Goal: Information Seeking & Learning: Learn about a topic

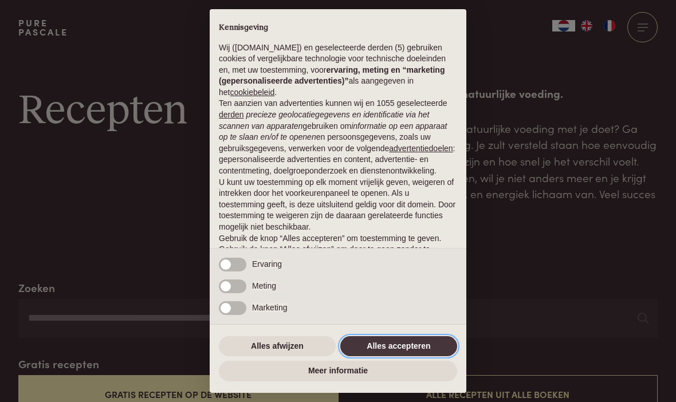
click at [420, 349] on button "Alles accepteren" at bounding box center [398, 346] width 117 height 21
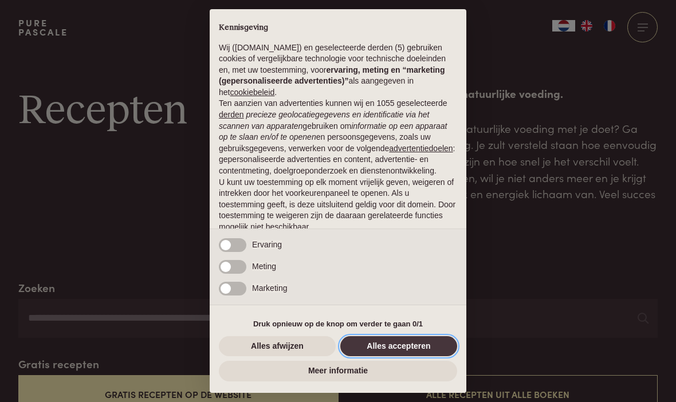
scroll to position [50, 0]
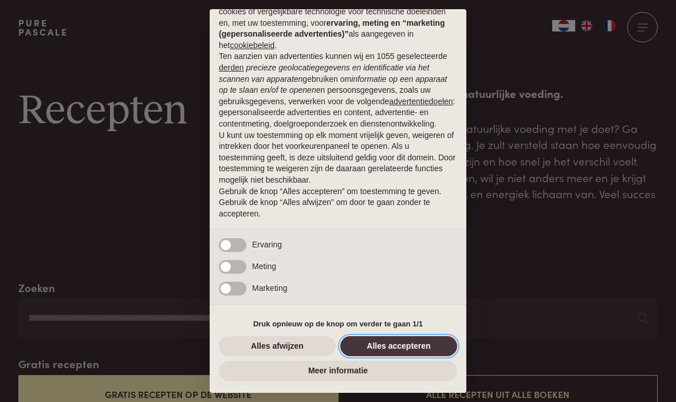
click at [407, 349] on button "Alles accepteren" at bounding box center [398, 346] width 117 height 21
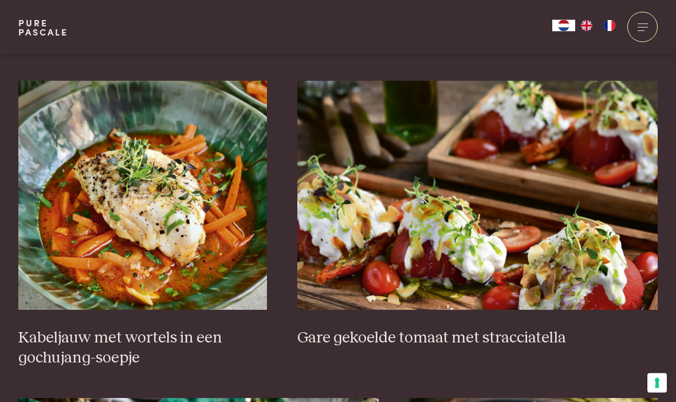
scroll to position [703, 0]
click at [194, 217] on img at bounding box center [142, 195] width 249 height 229
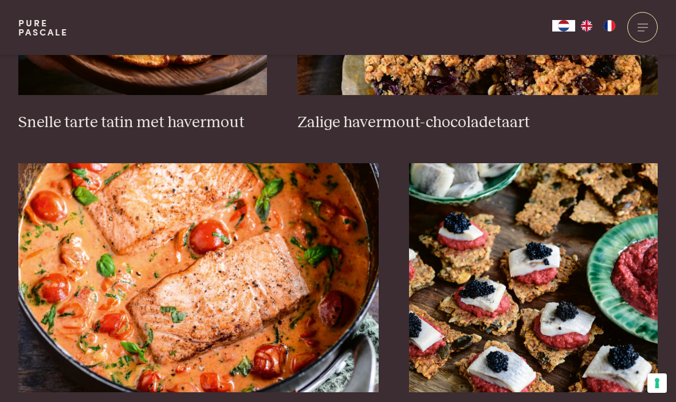
scroll to position [1820, 0]
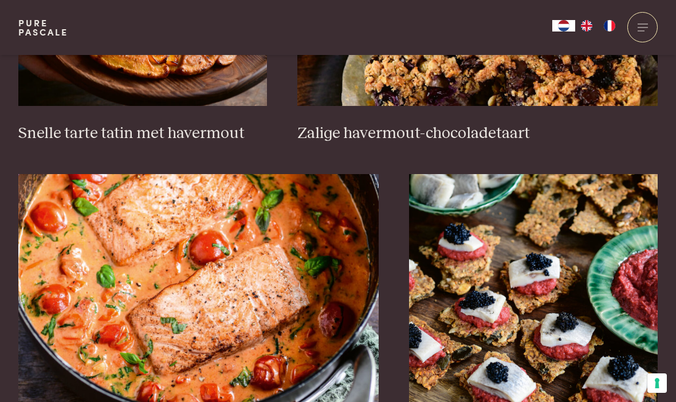
click at [250, 267] on img at bounding box center [198, 288] width 361 height 229
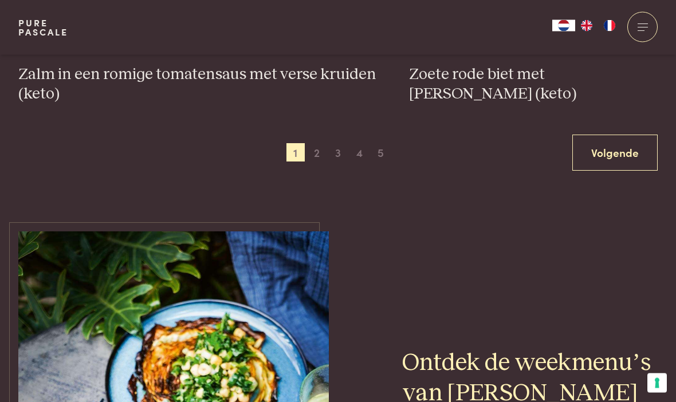
scroll to position [2095, 0]
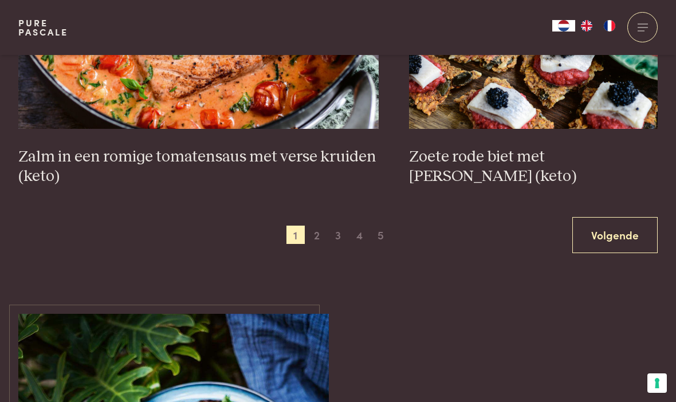
click at [319, 234] on span "2" at bounding box center [317, 235] width 18 height 18
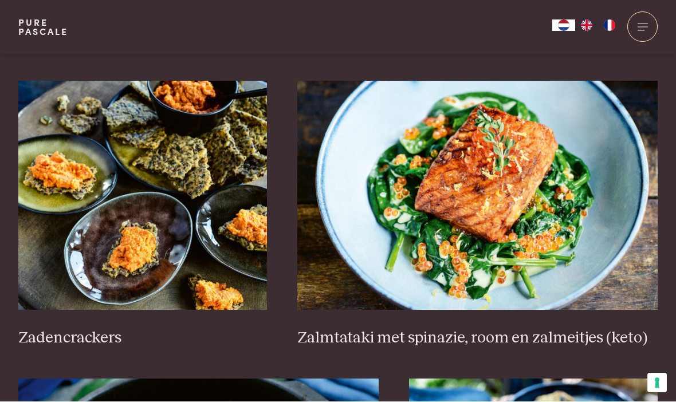
scroll to position [1636, 0]
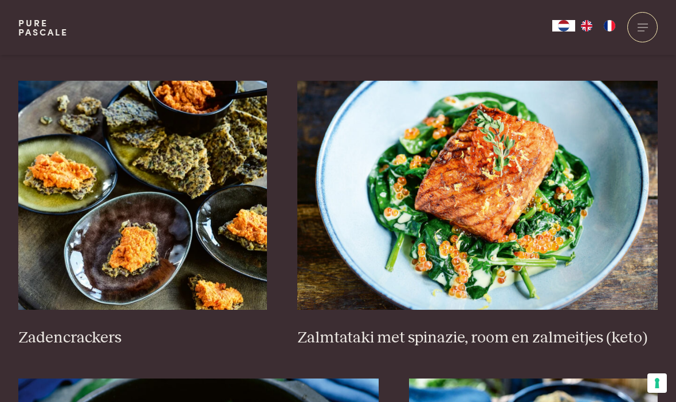
click at [512, 222] on img at bounding box center [477, 195] width 361 height 229
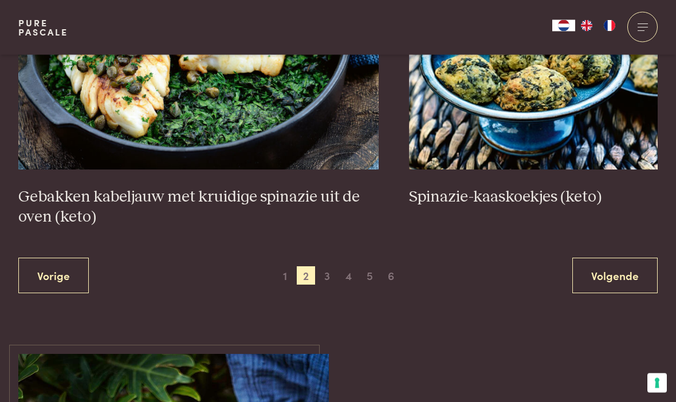
scroll to position [2000, 0]
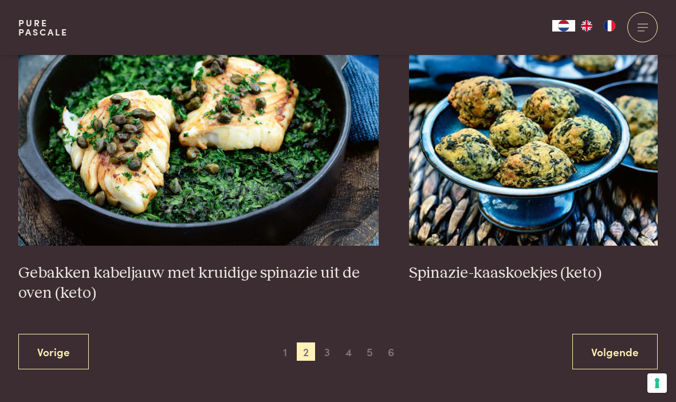
click at [336, 346] on span "3" at bounding box center [327, 352] width 18 height 18
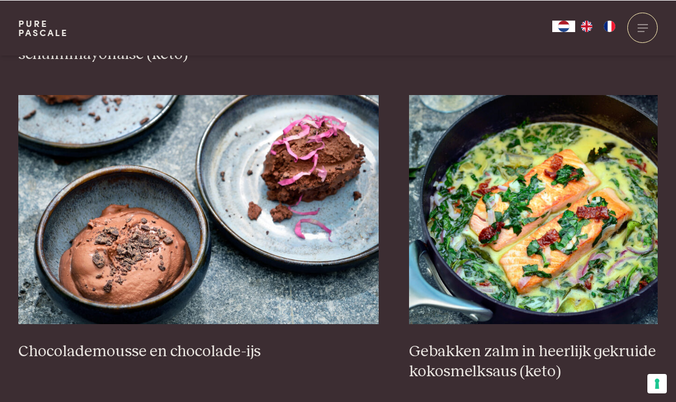
scroll to position [1046, 0]
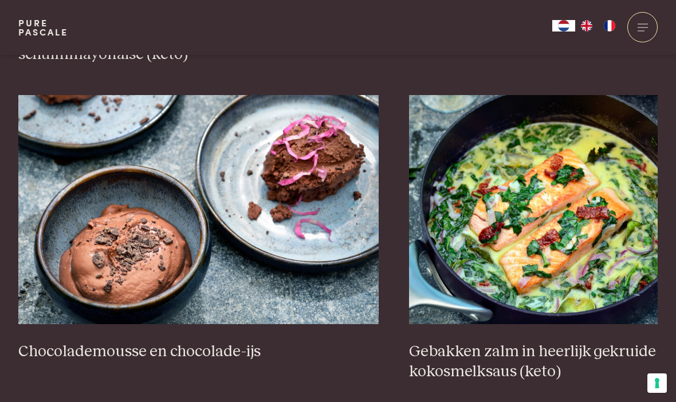
click at [557, 260] on img at bounding box center [533, 209] width 249 height 229
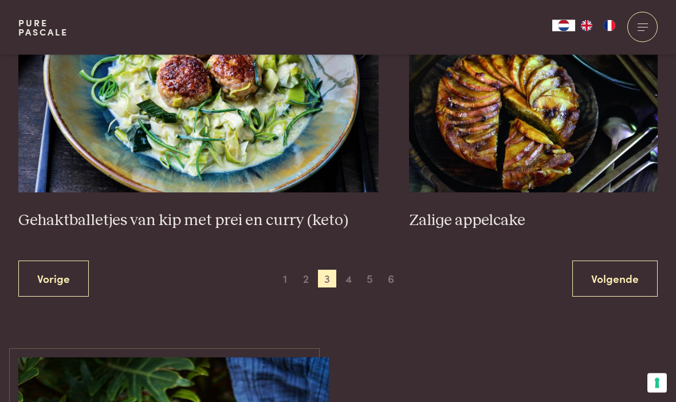
scroll to position [2131, 0]
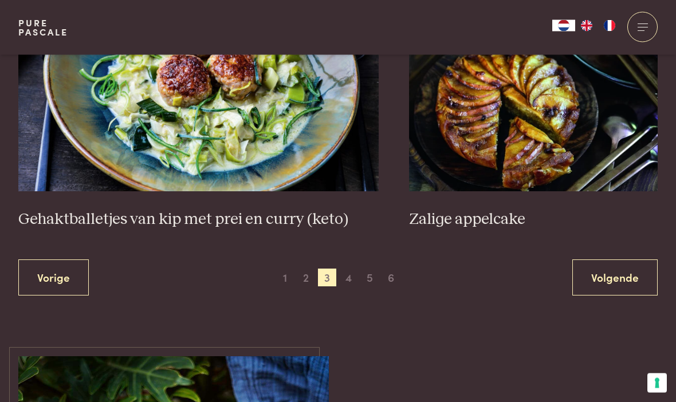
click at [352, 269] on span "4" at bounding box center [349, 278] width 18 height 18
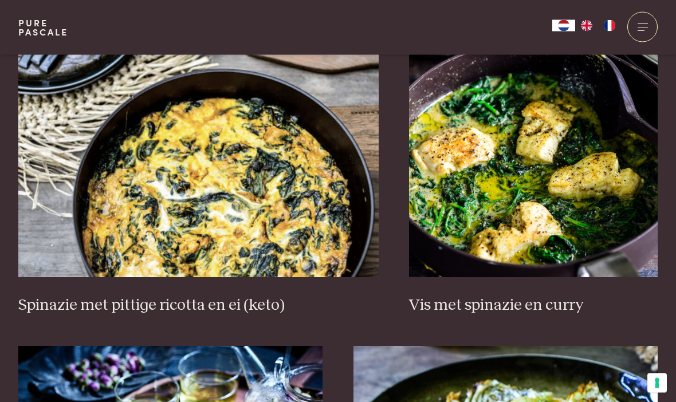
scroll to position [1073, 0]
click at [301, 218] on img at bounding box center [198, 162] width 361 height 229
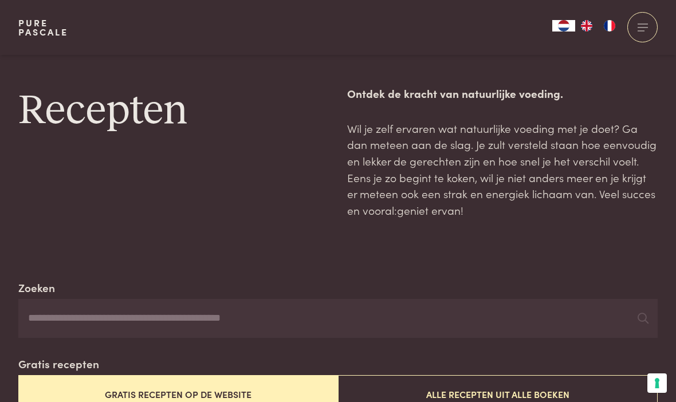
scroll to position [1112, 0]
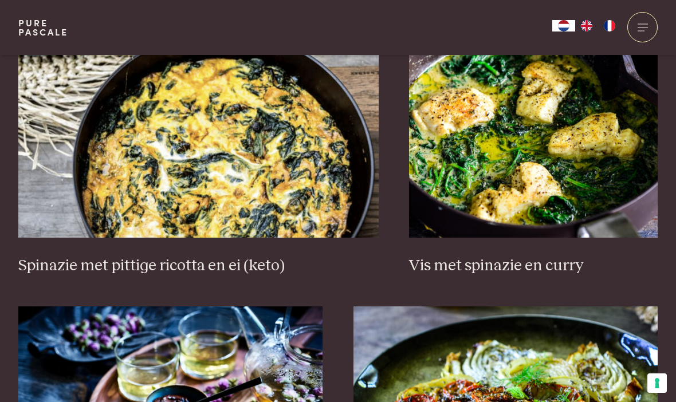
click at [574, 171] on img at bounding box center [533, 123] width 249 height 229
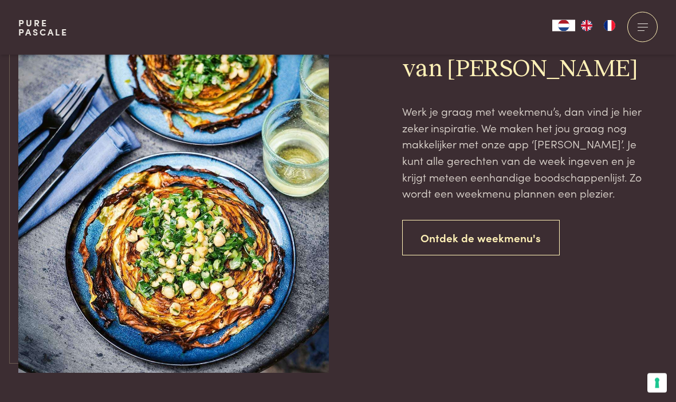
scroll to position [2522, 0]
click at [487, 231] on link "Ontdek de weekmenu's" at bounding box center [481, 238] width 158 height 36
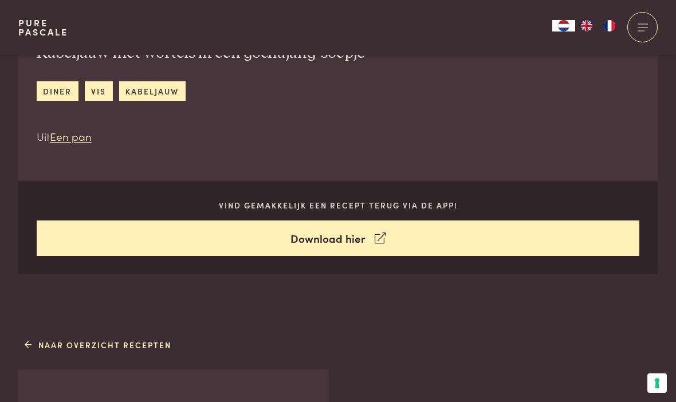
scroll to position [398, 0]
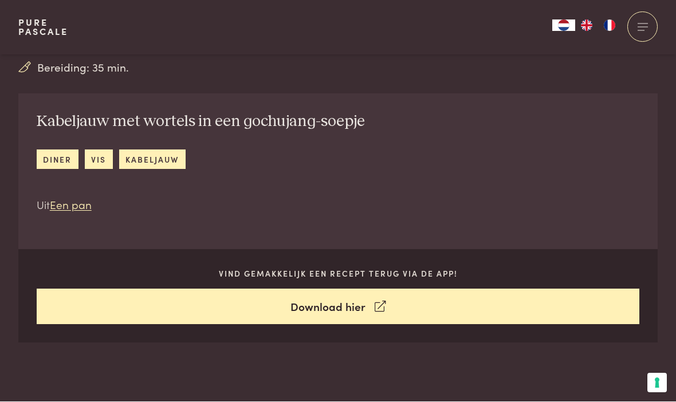
click at [559, 222] on div "Kabeljauw met wortels in een gochujang-soepje diner vis kabeljauw Uit Een pan V…" at bounding box center [338, 218] width 640 height 249
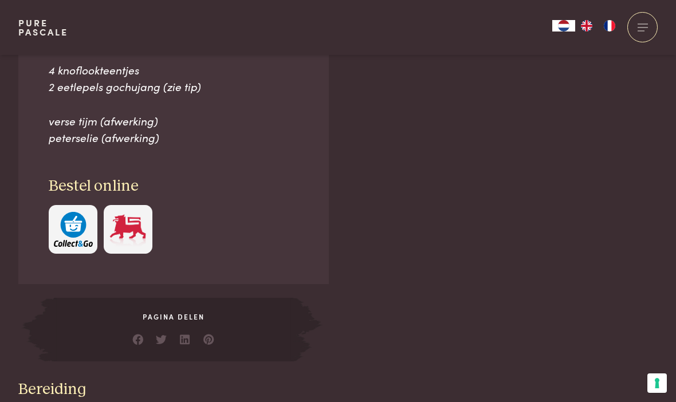
scroll to position [929, 0]
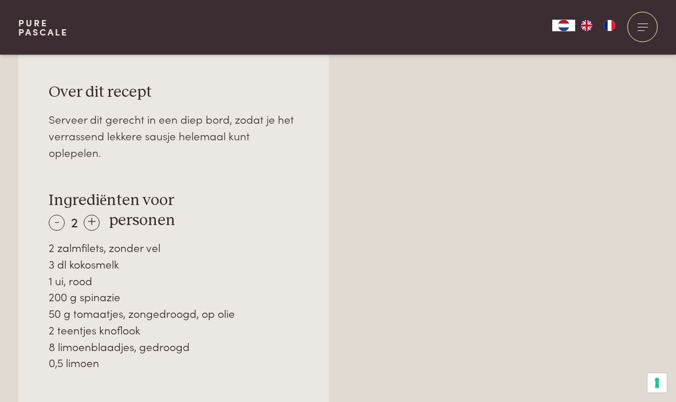
scroll to position [772, 0]
click at [93, 221] on div "+" at bounding box center [92, 223] width 16 height 16
click at [92, 219] on div "+" at bounding box center [92, 223] width 16 height 16
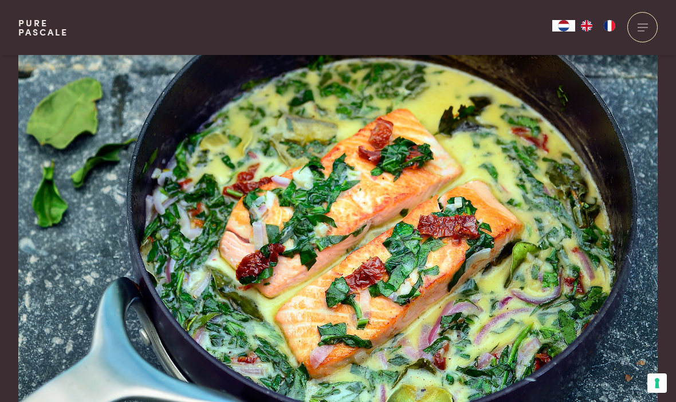
scroll to position [0, 0]
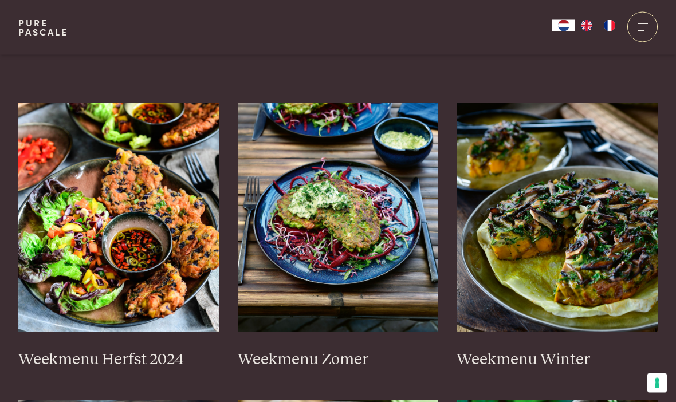
scroll to position [264, 0]
click at [130, 222] on img at bounding box center [118, 217] width 201 height 229
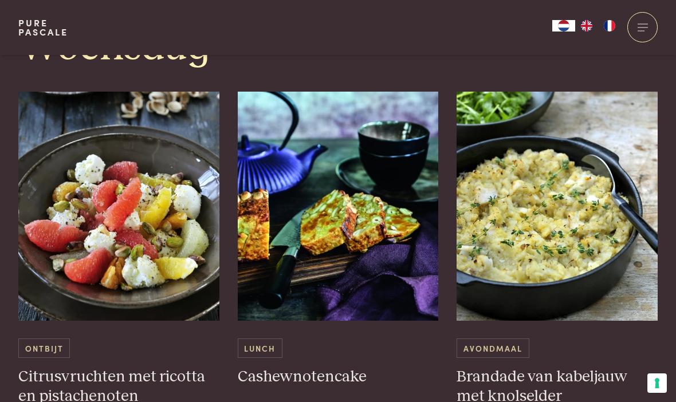
scroll to position [1476, 0]
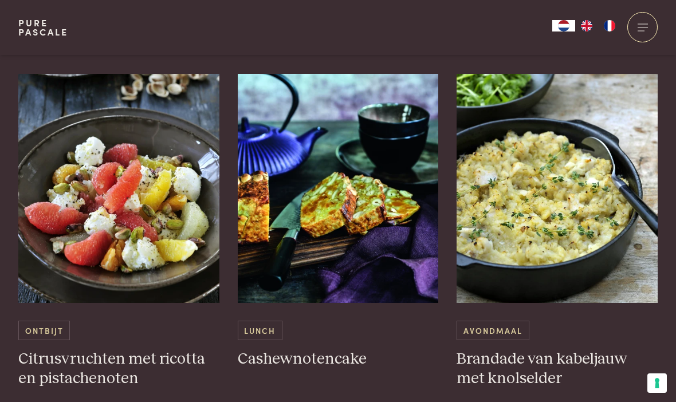
click at [576, 239] on img at bounding box center [557, 188] width 201 height 229
